Goal: Register for event/course

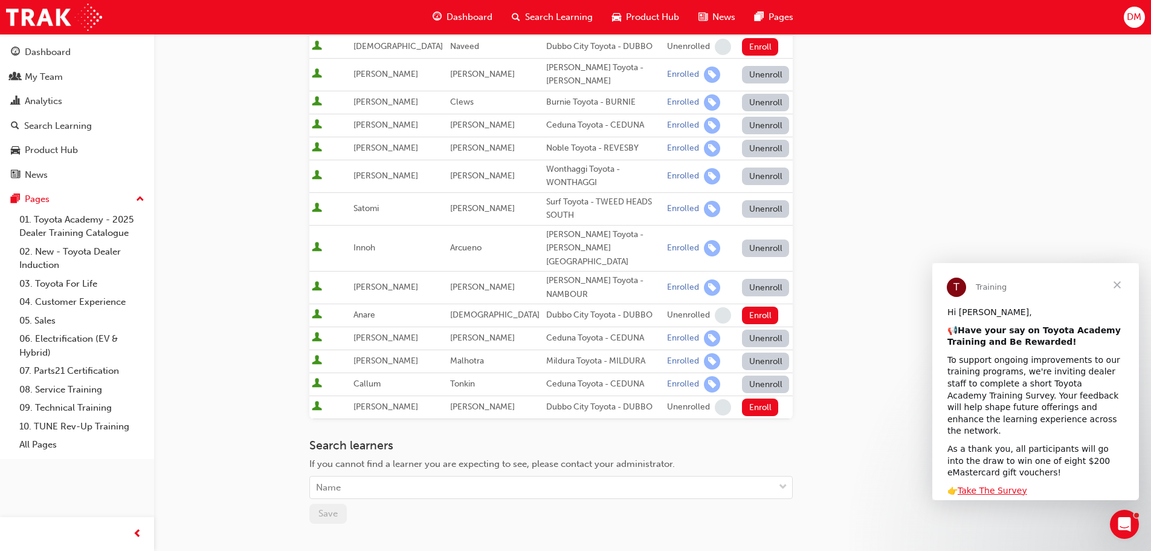
scroll to position [324, 0]
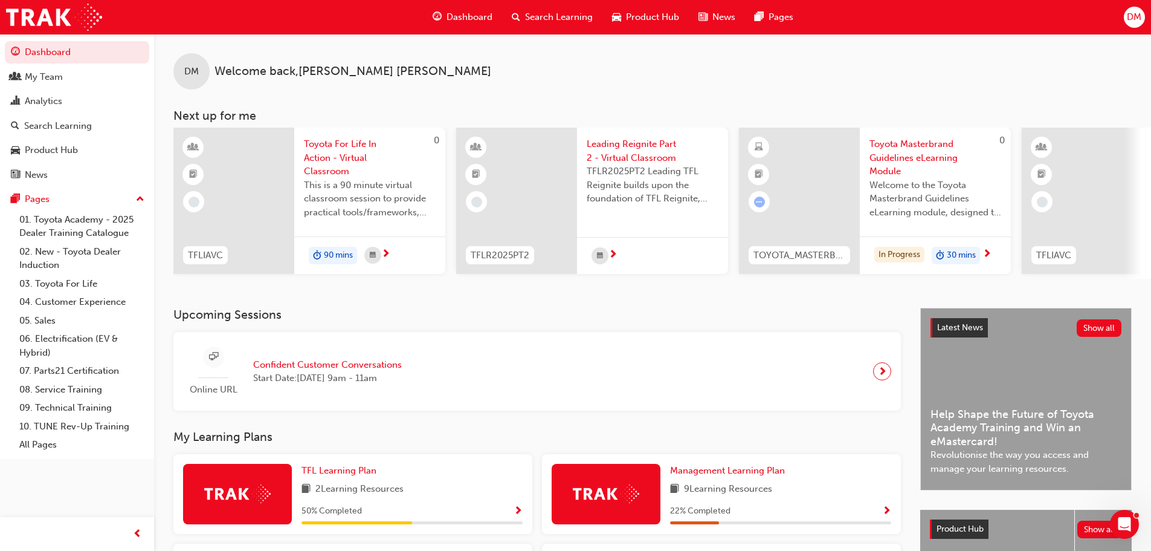
click at [334, 146] on span "Toyota For Life In Action - Virtual Classroom" at bounding box center [370, 157] width 132 height 41
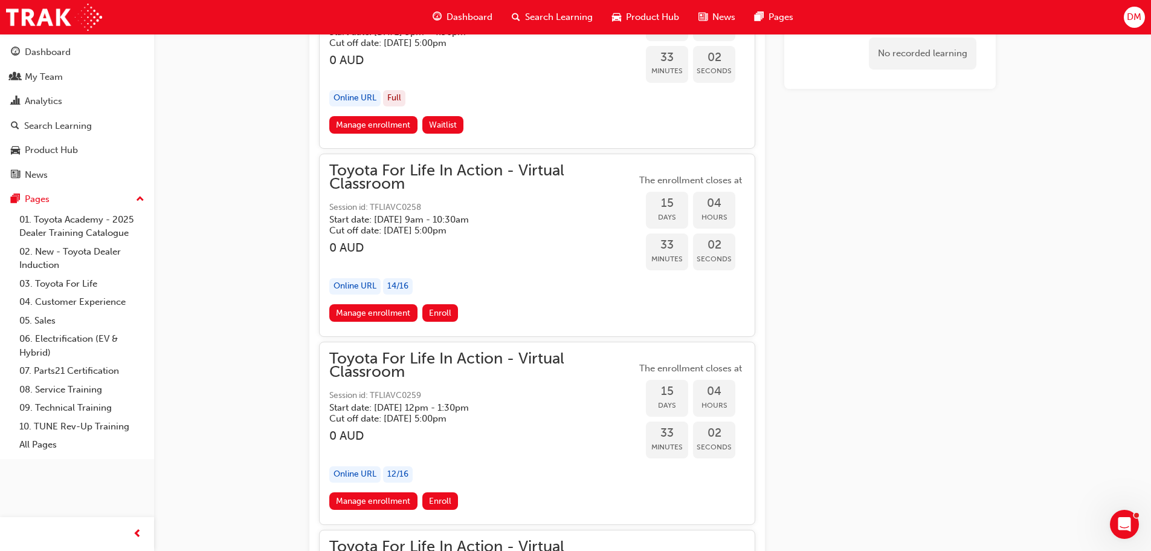
scroll to position [7030, 0]
click at [381, 313] on link "Manage enrollment" at bounding box center [373, 314] width 88 height 18
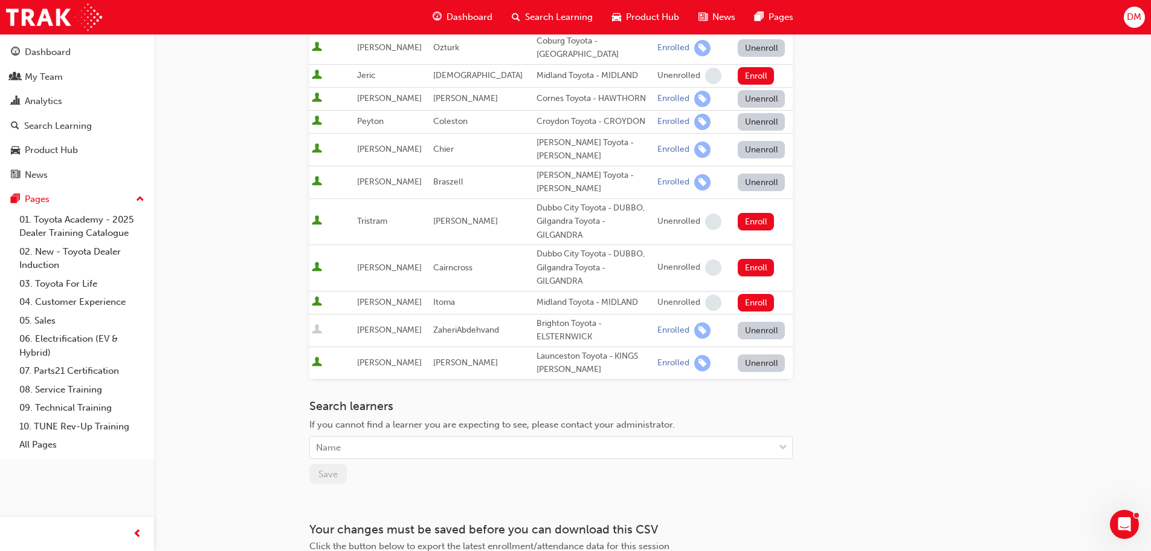
scroll to position [763, 0]
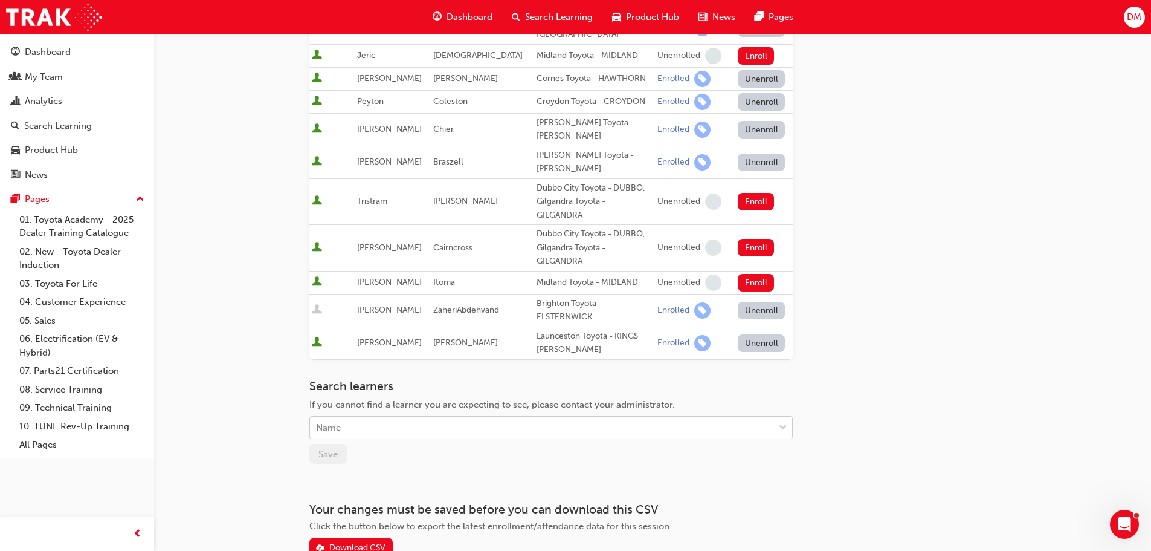
click at [319, 421] on div "Name" at bounding box center [328, 428] width 25 height 14
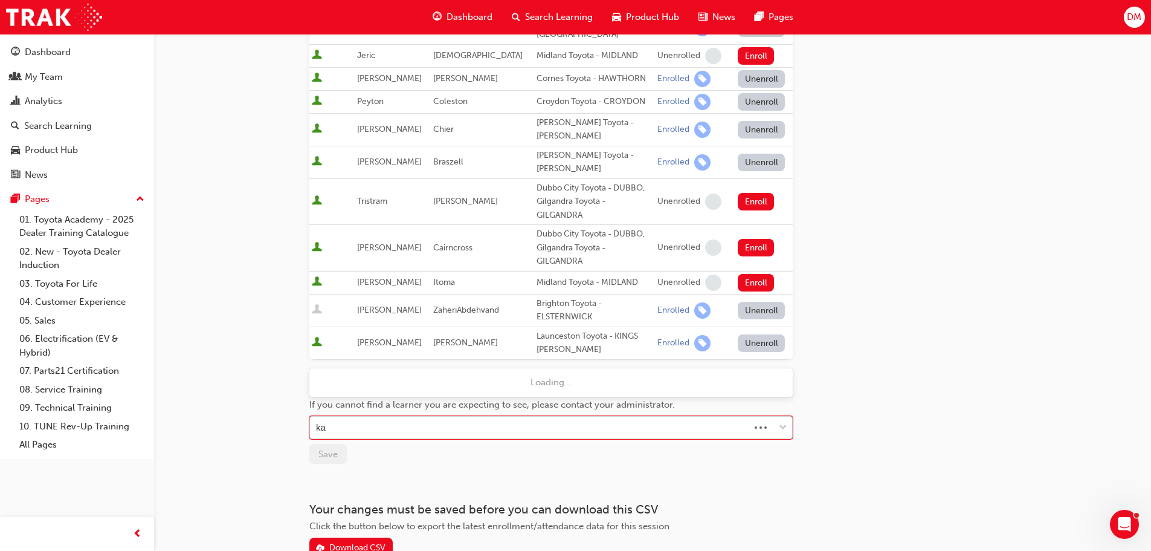
type input "k"
type input "jak"
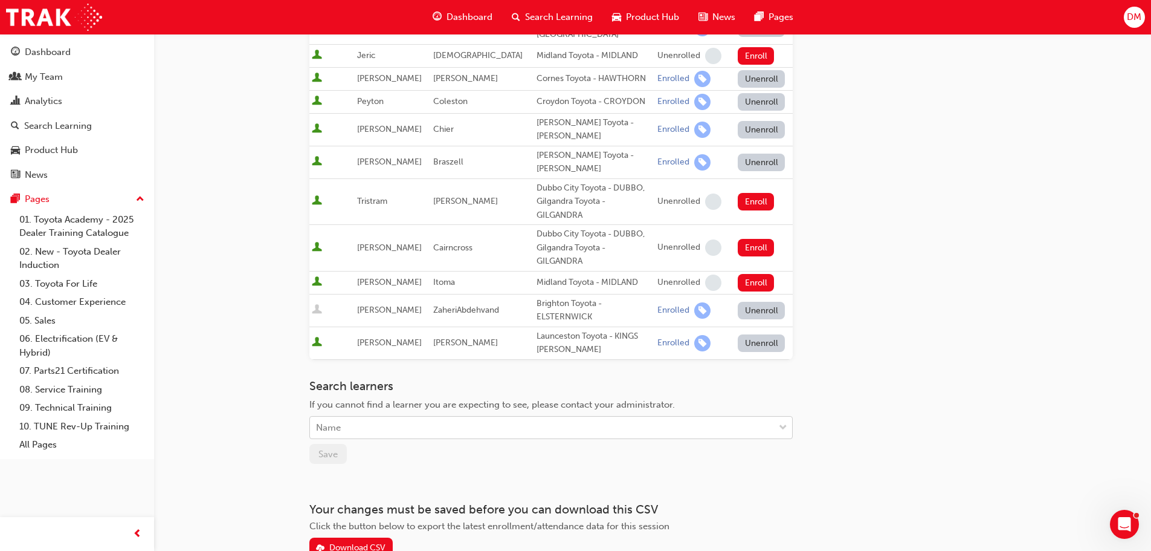
click at [329, 421] on div "Name" at bounding box center [328, 428] width 25 height 14
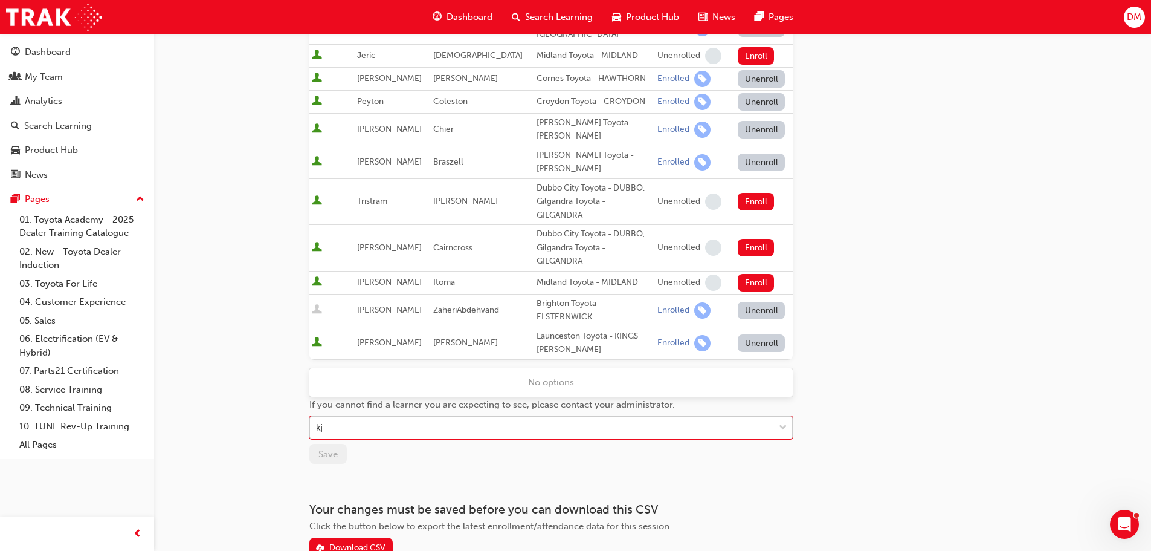
type input "k"
type input "jak"
click at [783, 420] on span "down-icon" at bounding box center [783, 428] width 8 height 16
click at [778, 416] on div at bounding box center [783, 427] width 18 height 22
click at [1124, 518] on icon "Open Intercom Messenger" at bounding box center [1123, 522] width 20 height 20
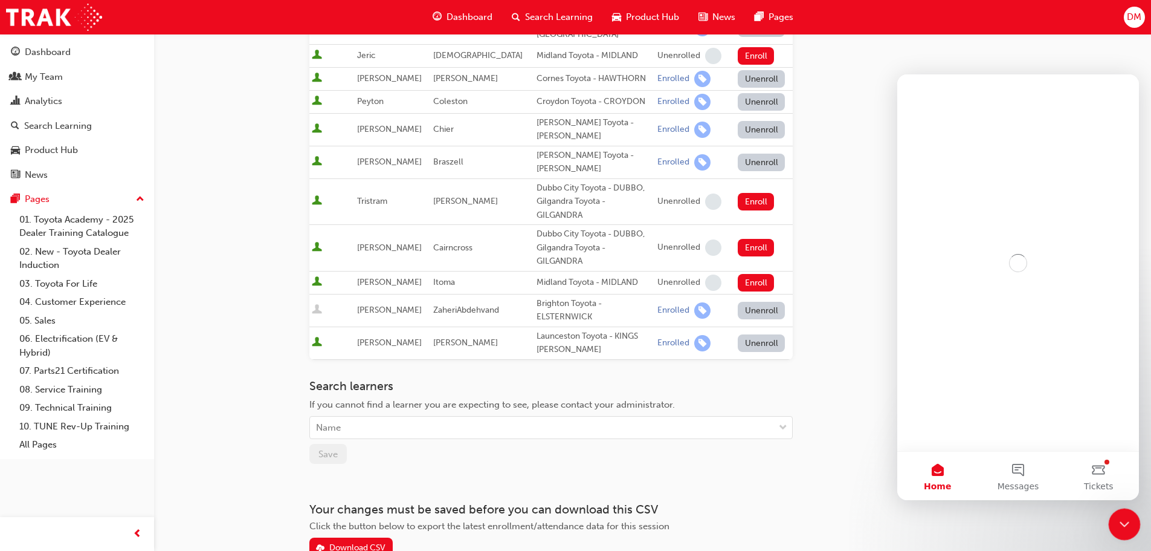
scroll to position [0, 0]
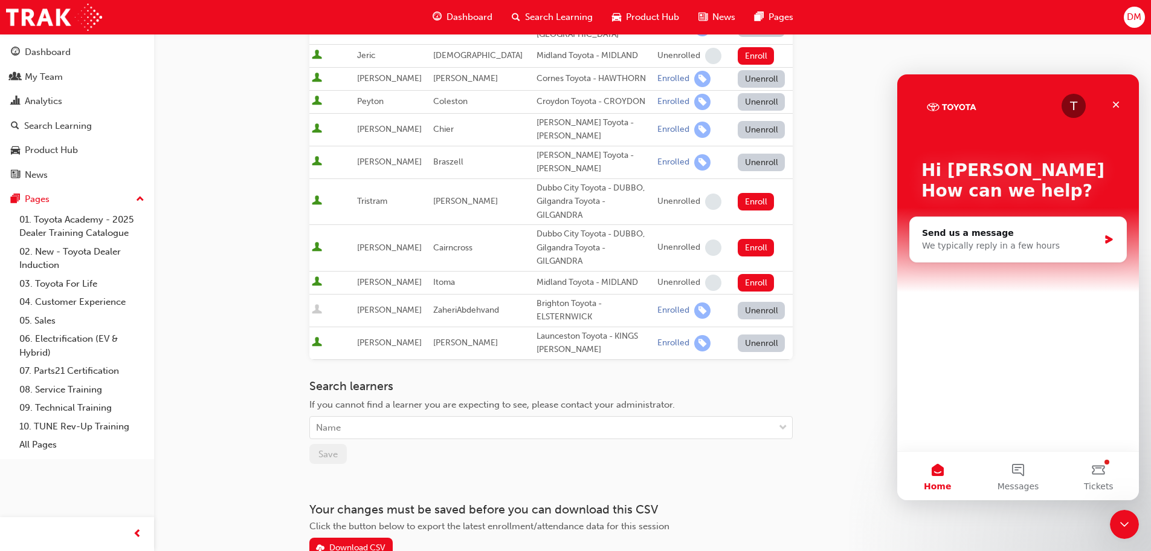
click at [1122, 102] on div "Close" at bounding box center [1116, 105] width 22 height 22
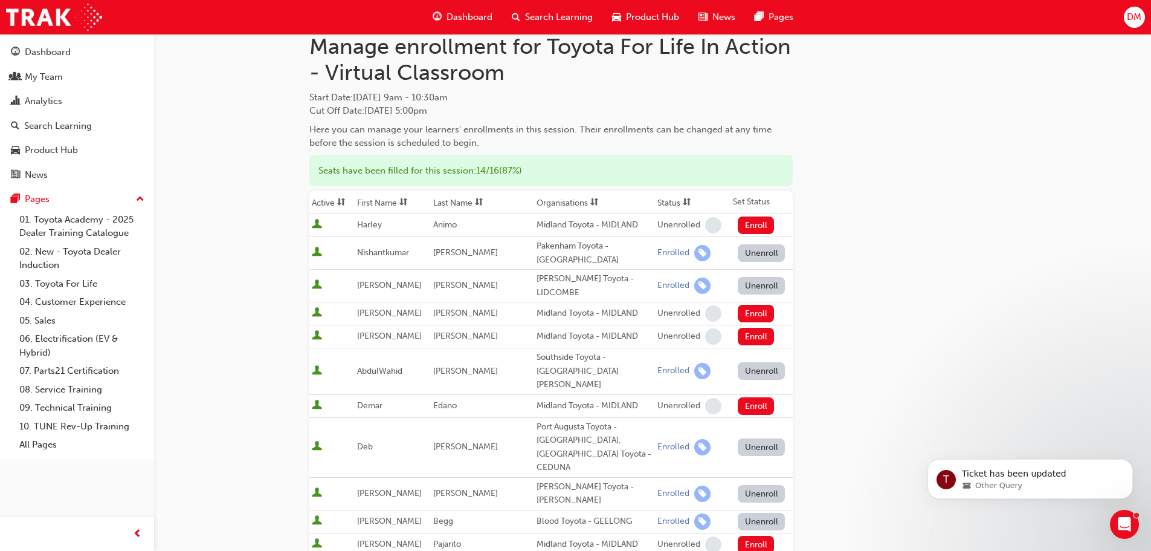
scroll to position [60, 0]
